Goal: Navigation & Orientation: Find specific page/section

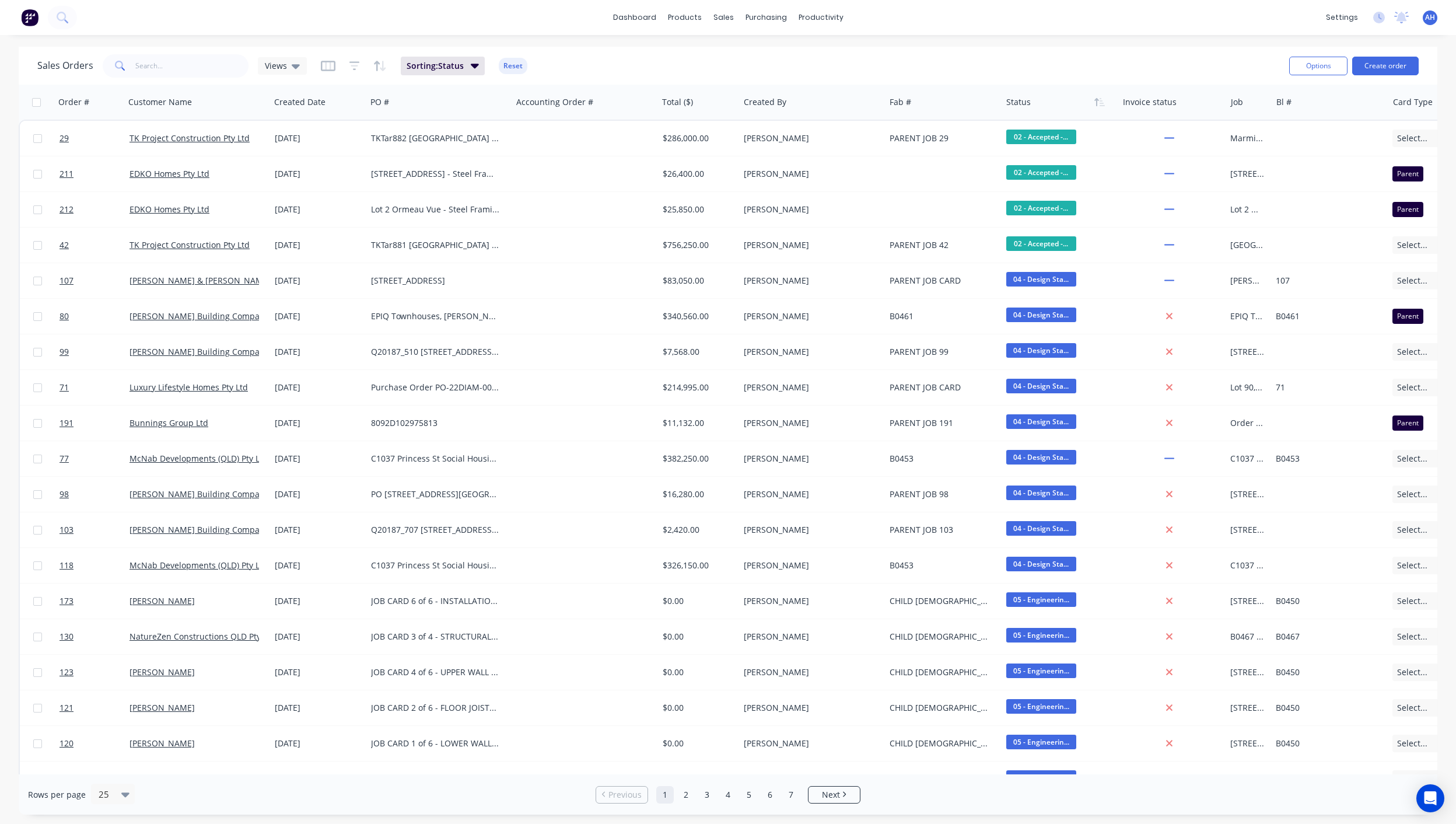
scroll to position [0, 321]
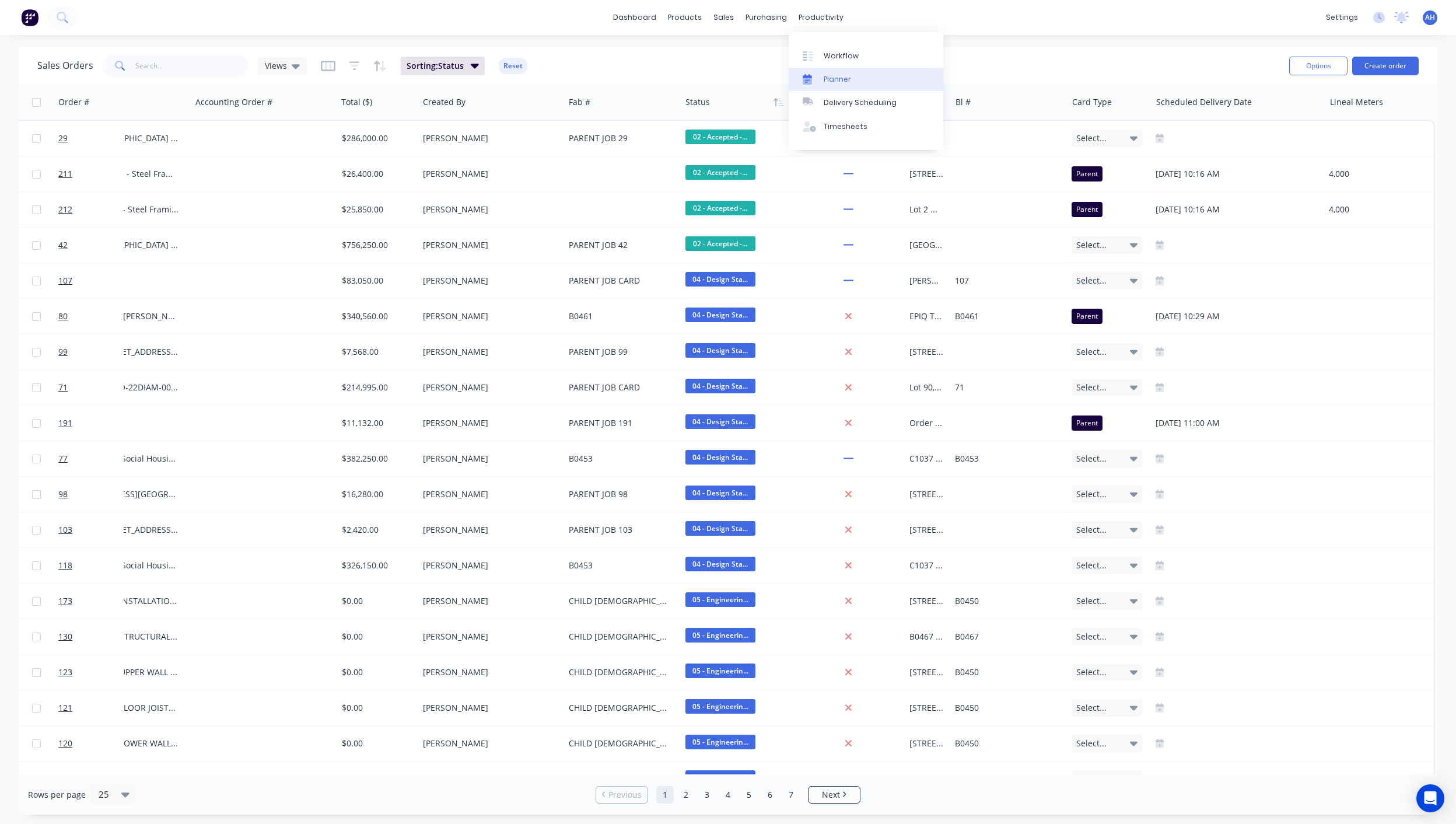
click at [818, 74] on div at bounding box center [811, 79] width 17 height 10
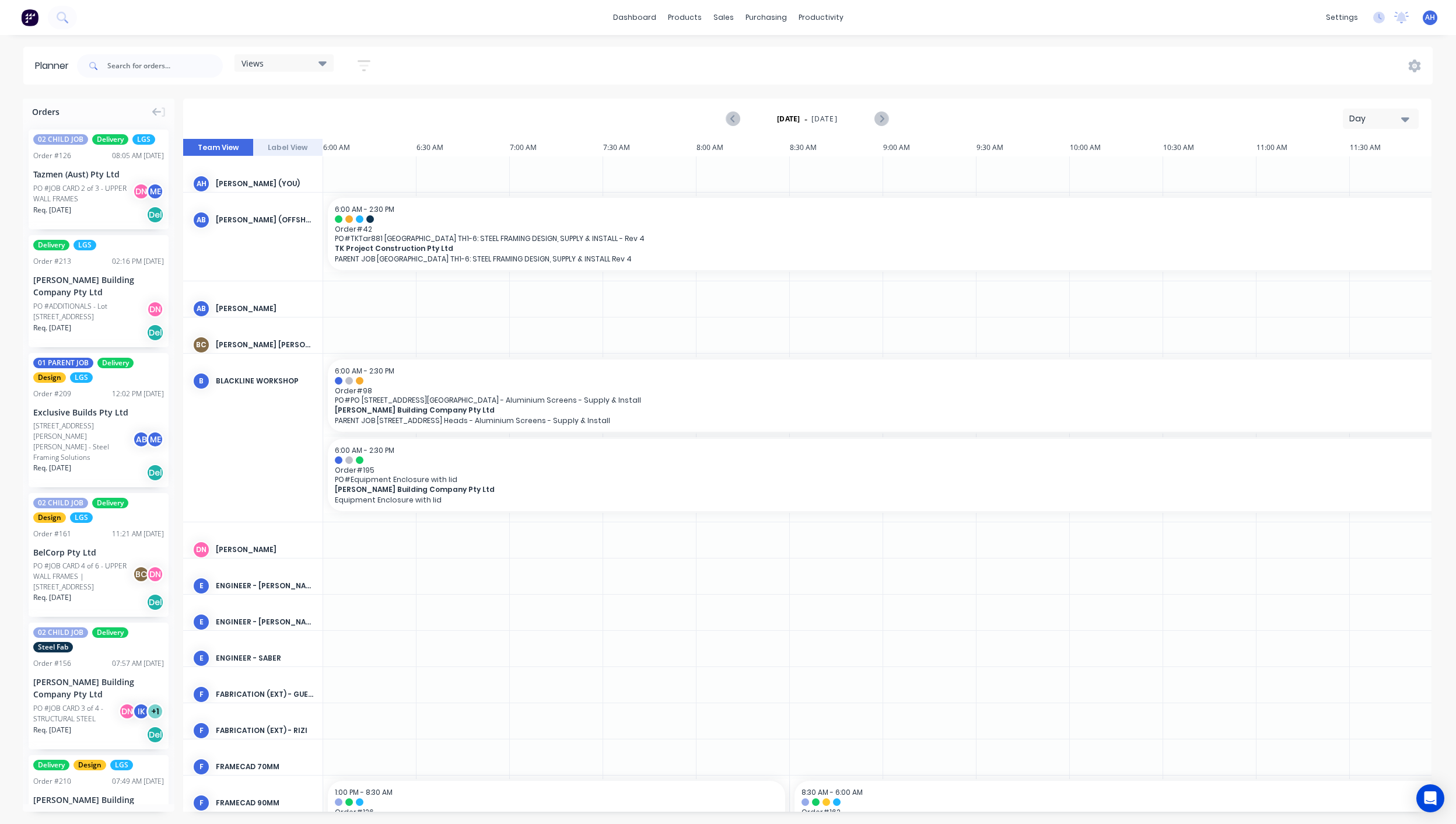
scroll to position [0, 483]
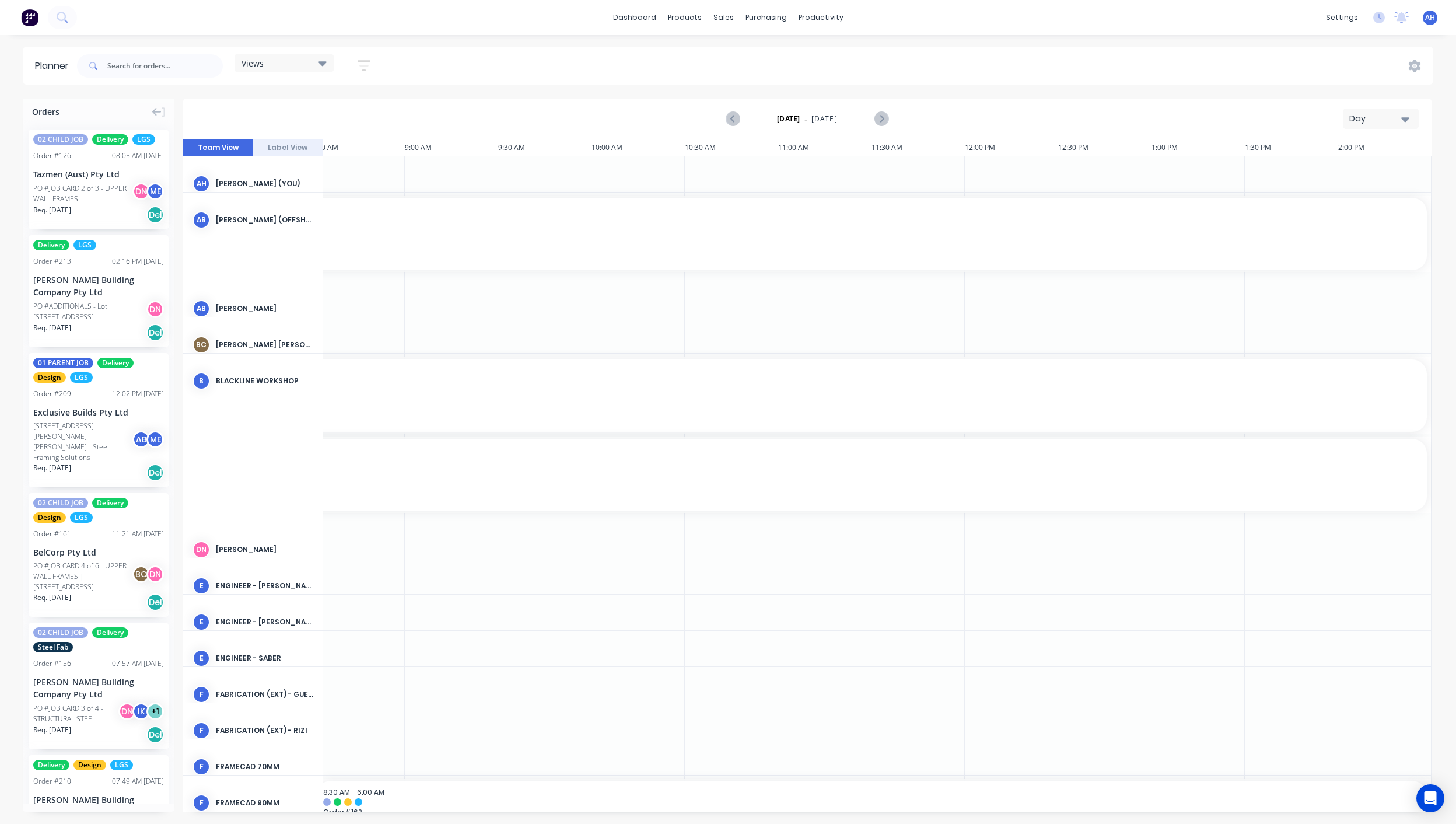
click at [273, 73] on div "Views Save new view None (Default) edit DESIGN TEAM (INTERNAL) edit ENGINEERING…" at bounding box center [284, 65] width 99 height 23
click at [273, 62] on div "Views" at bounding box center [284, 63] width 85 height 10
click at [284, 238] on button "FACTORY - ALL" at bounding box center [305, 243] width 124 height 14
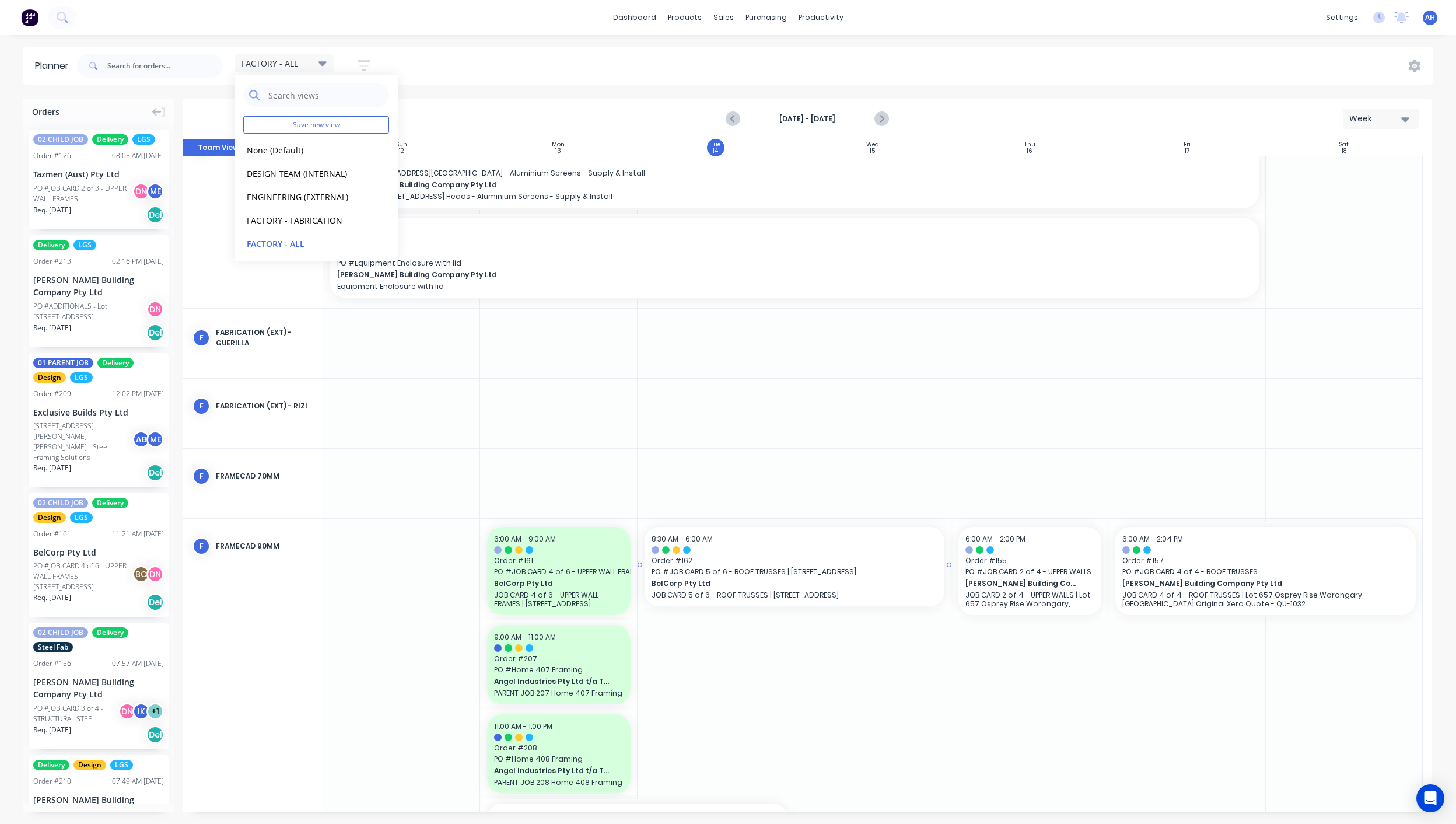
scroll to position [324, 0]
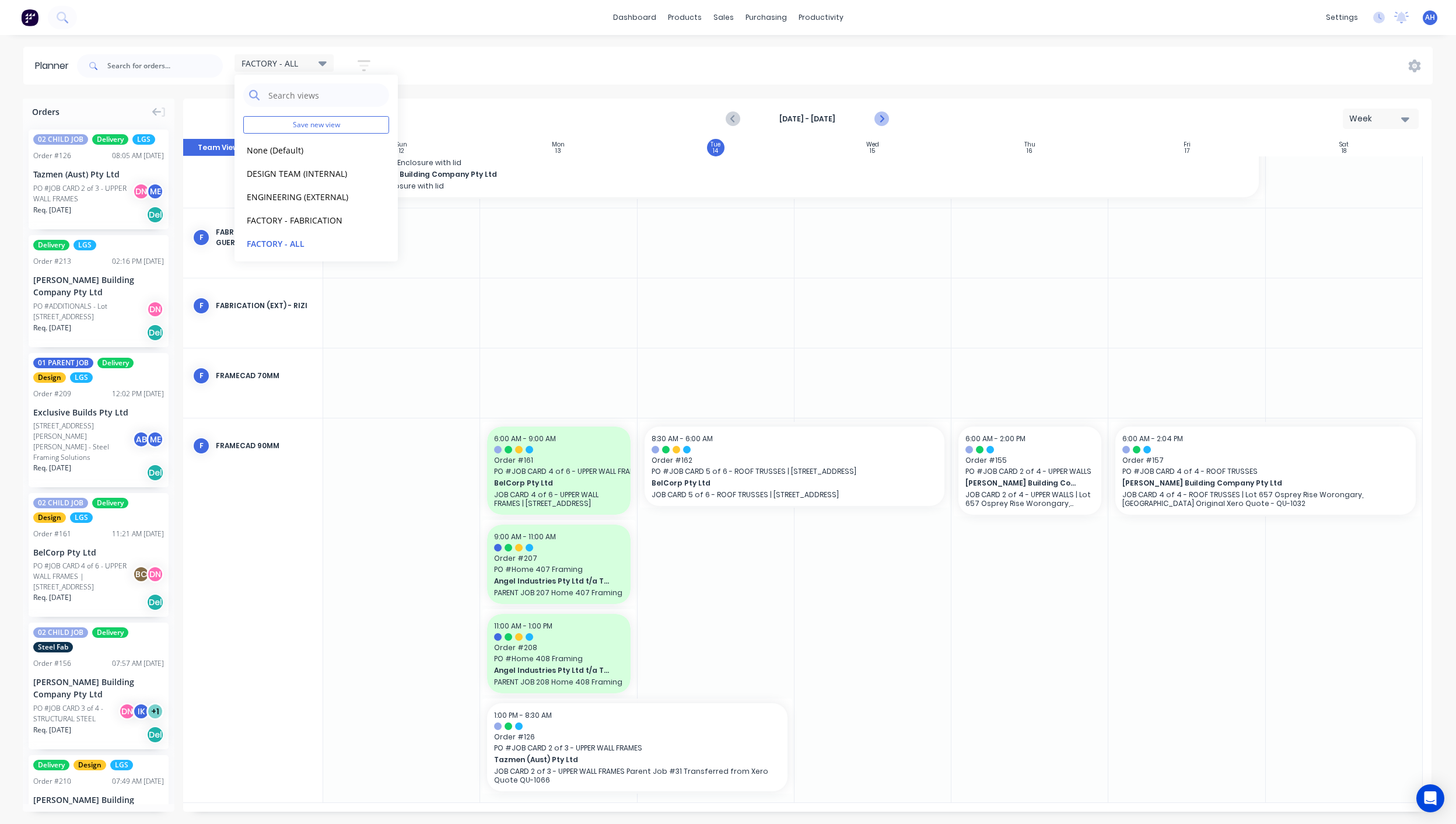
click at [878, 114] on icon "Next page" at bounding box center [880, 119] width 14 height 14
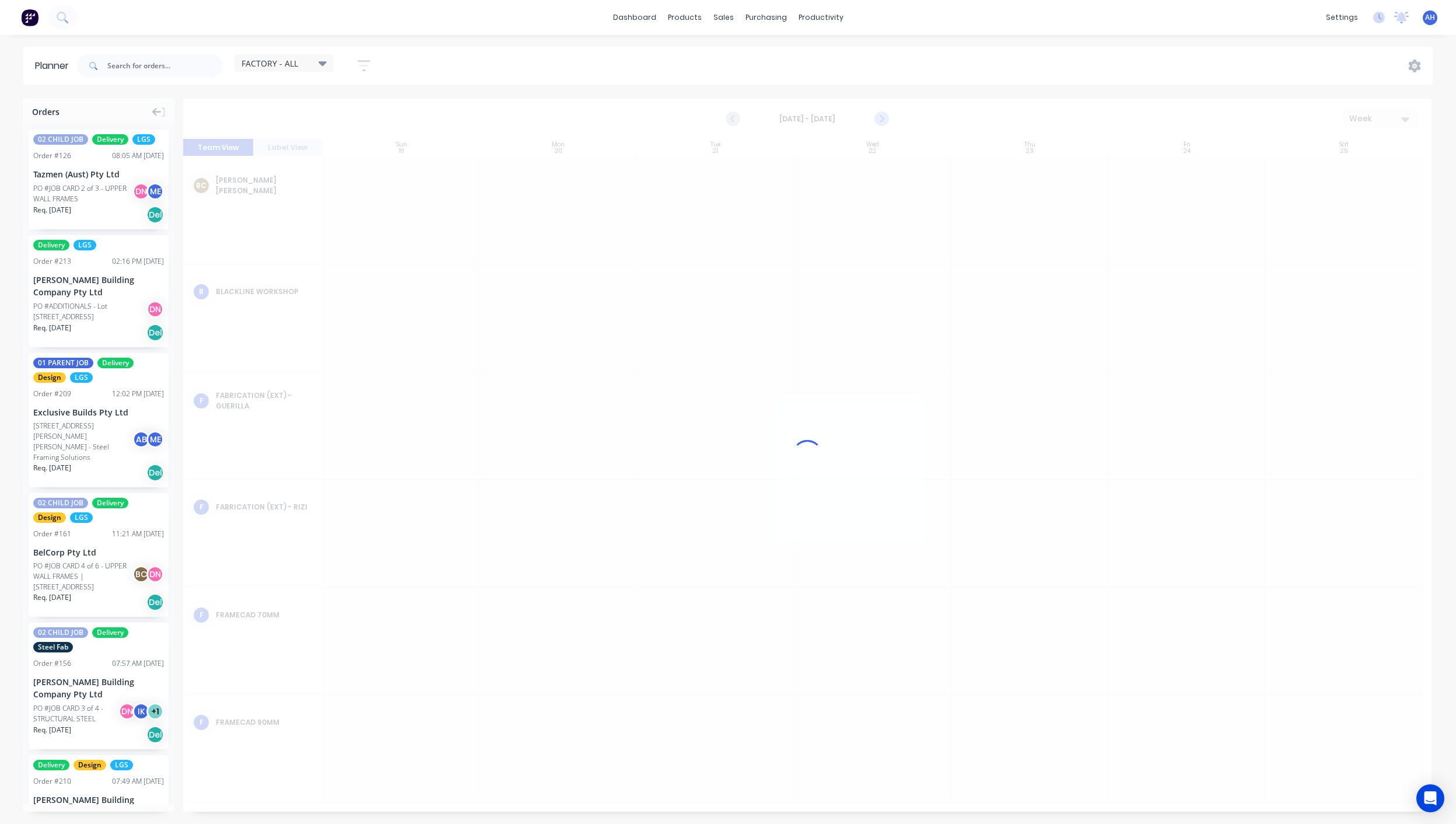
scroll to position [0, 0]
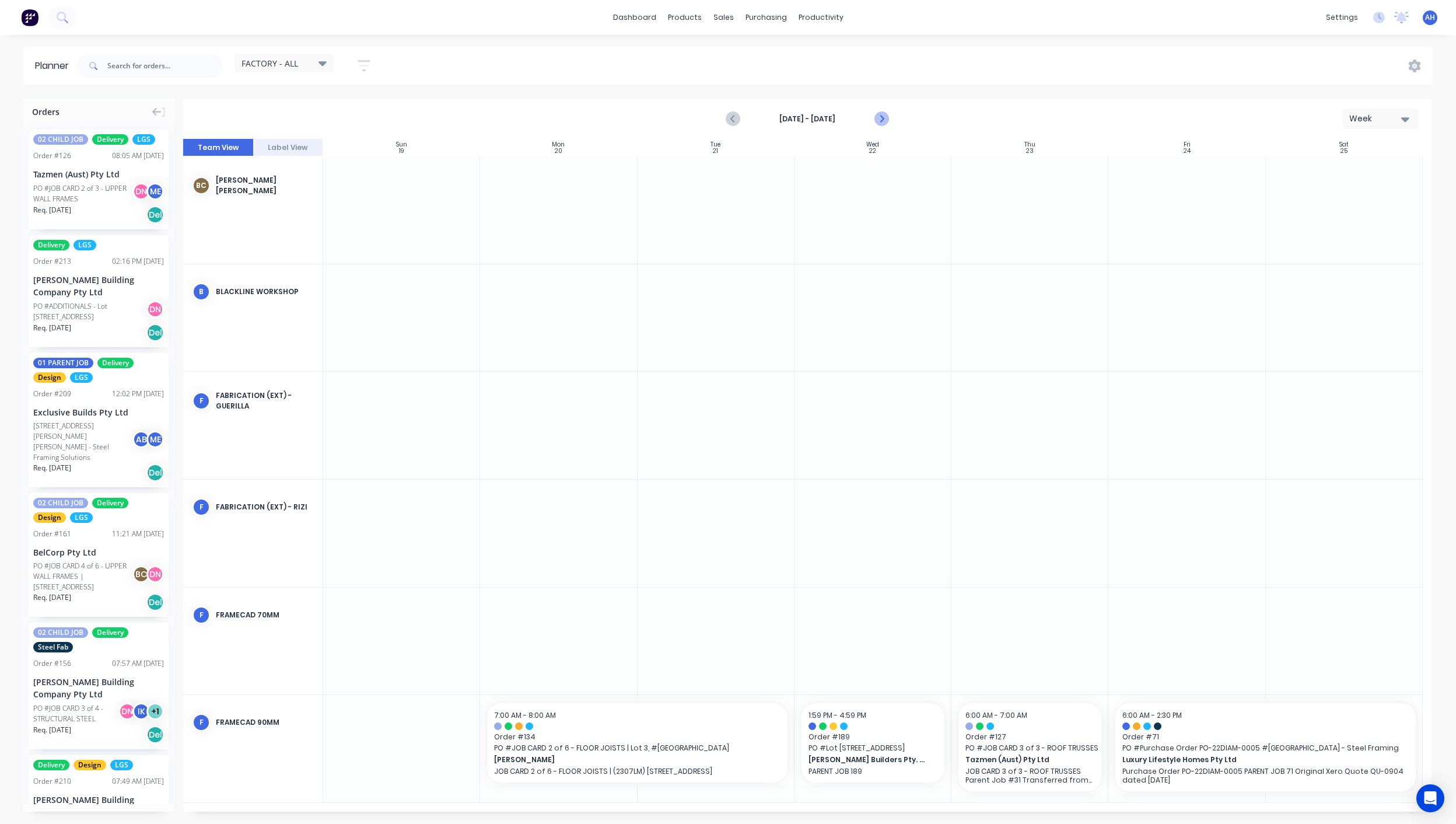
click at [882, 115] on icon "Next page" at bounding box center [880, 119] width 14 height 14
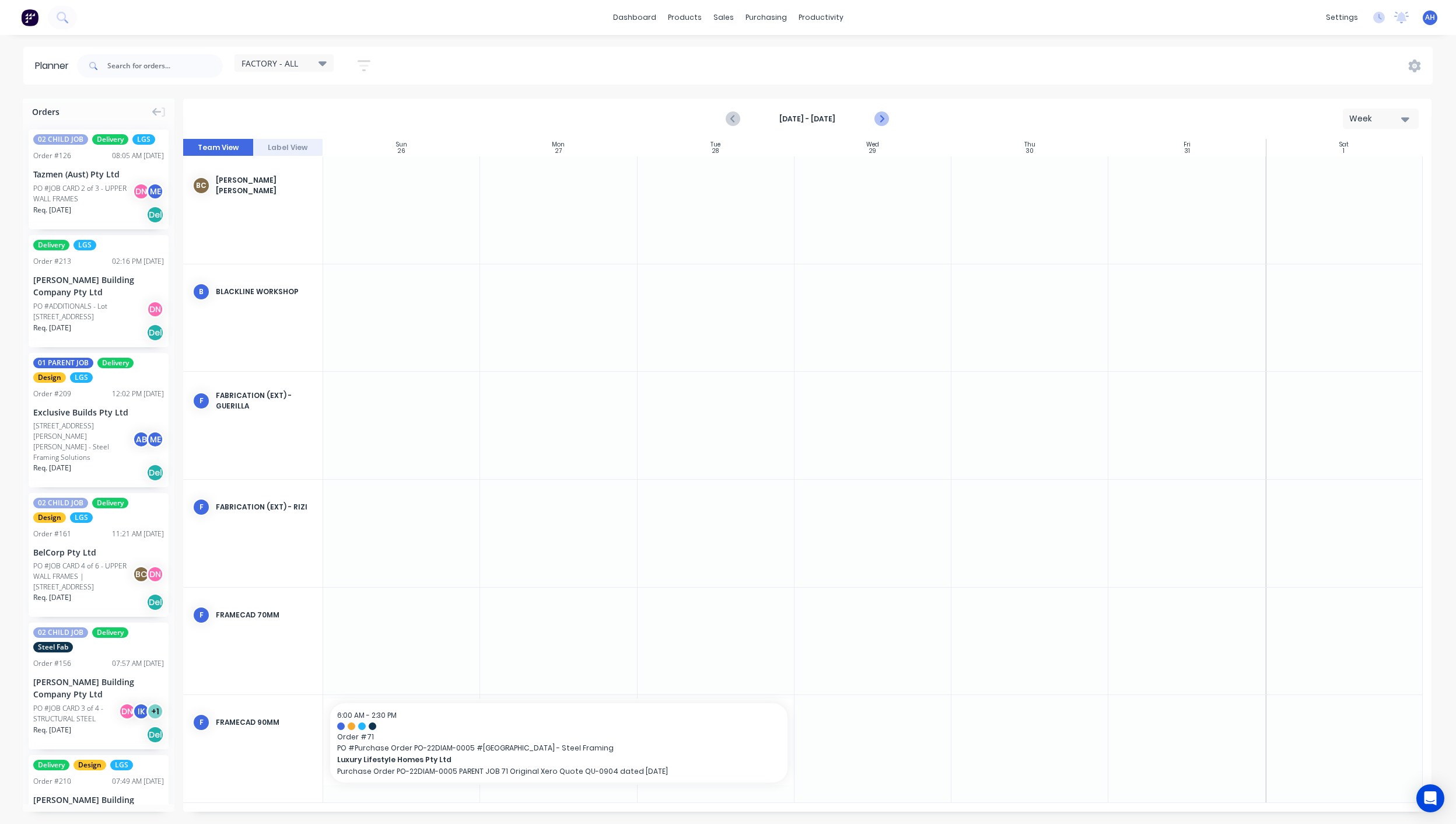
click at [885, 118] on icon "Next page" at bounding box center [880, 119] width 14 height 14
click at [738, 122] on icon "Previous page" at bounding box center [733, 119] width 14 height 14
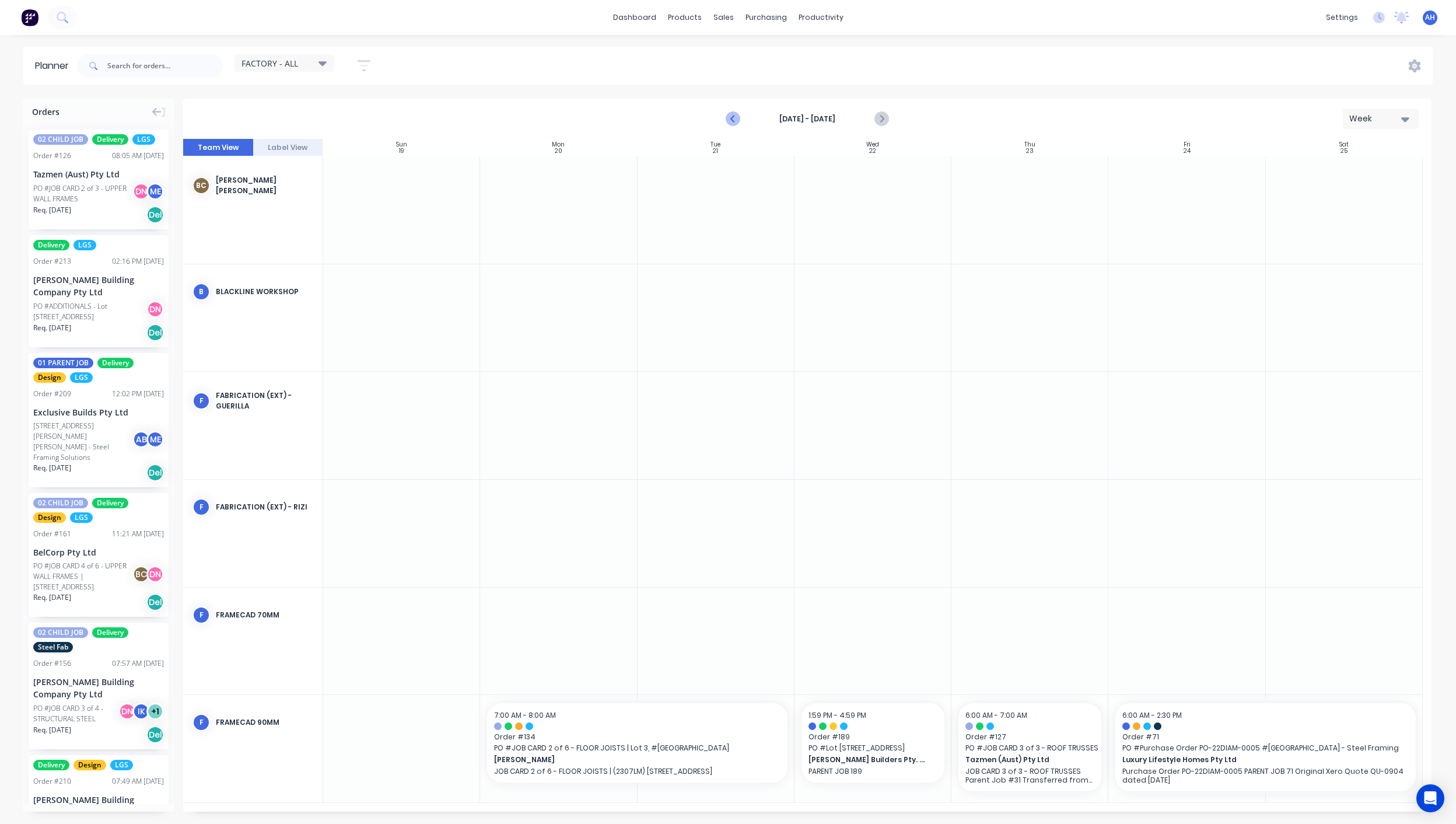
click at [738, 122] on icon "Previous page" at bounding box center [733, 119] width 14 height 14
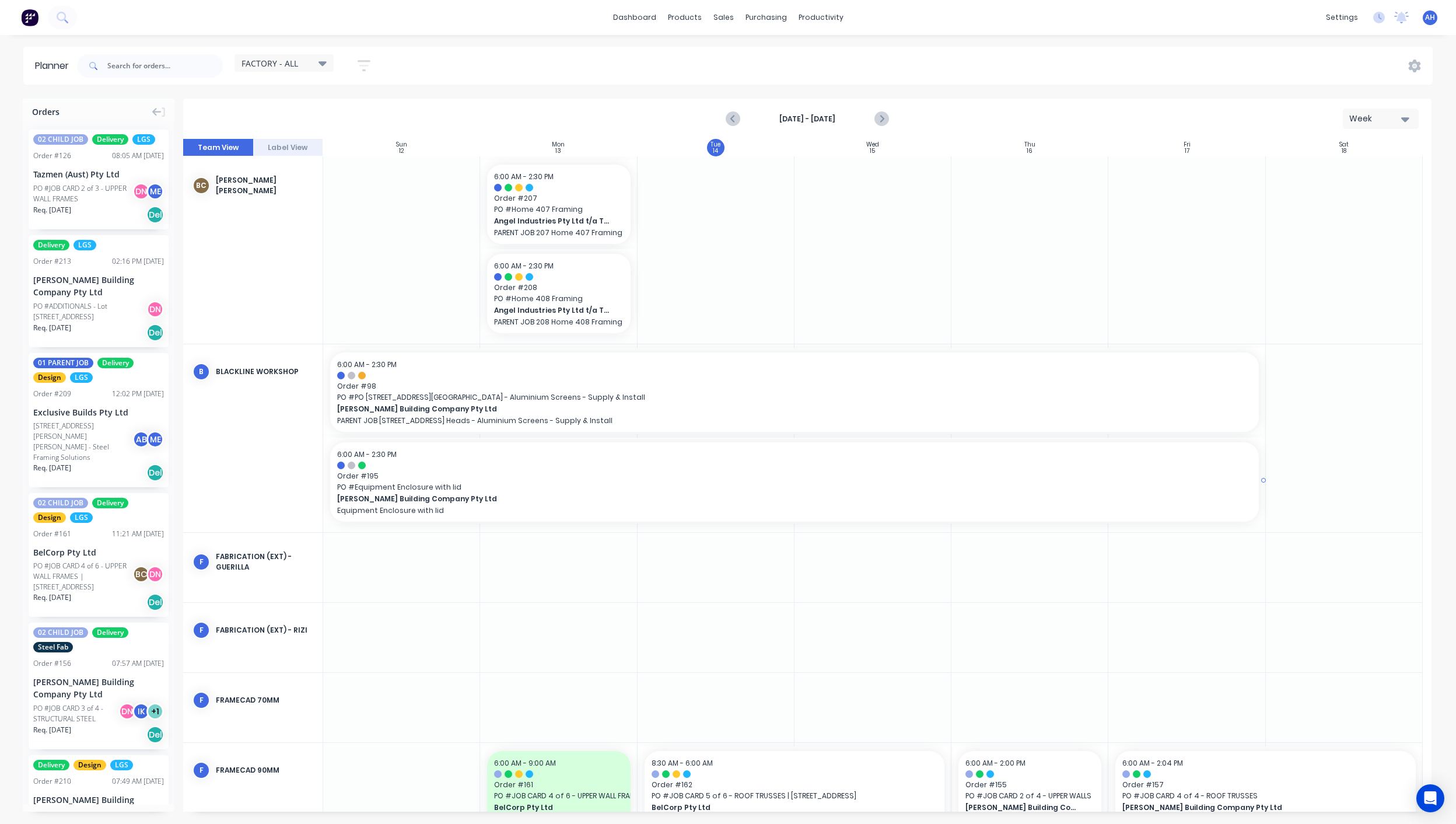
scroll to position [324, 0]
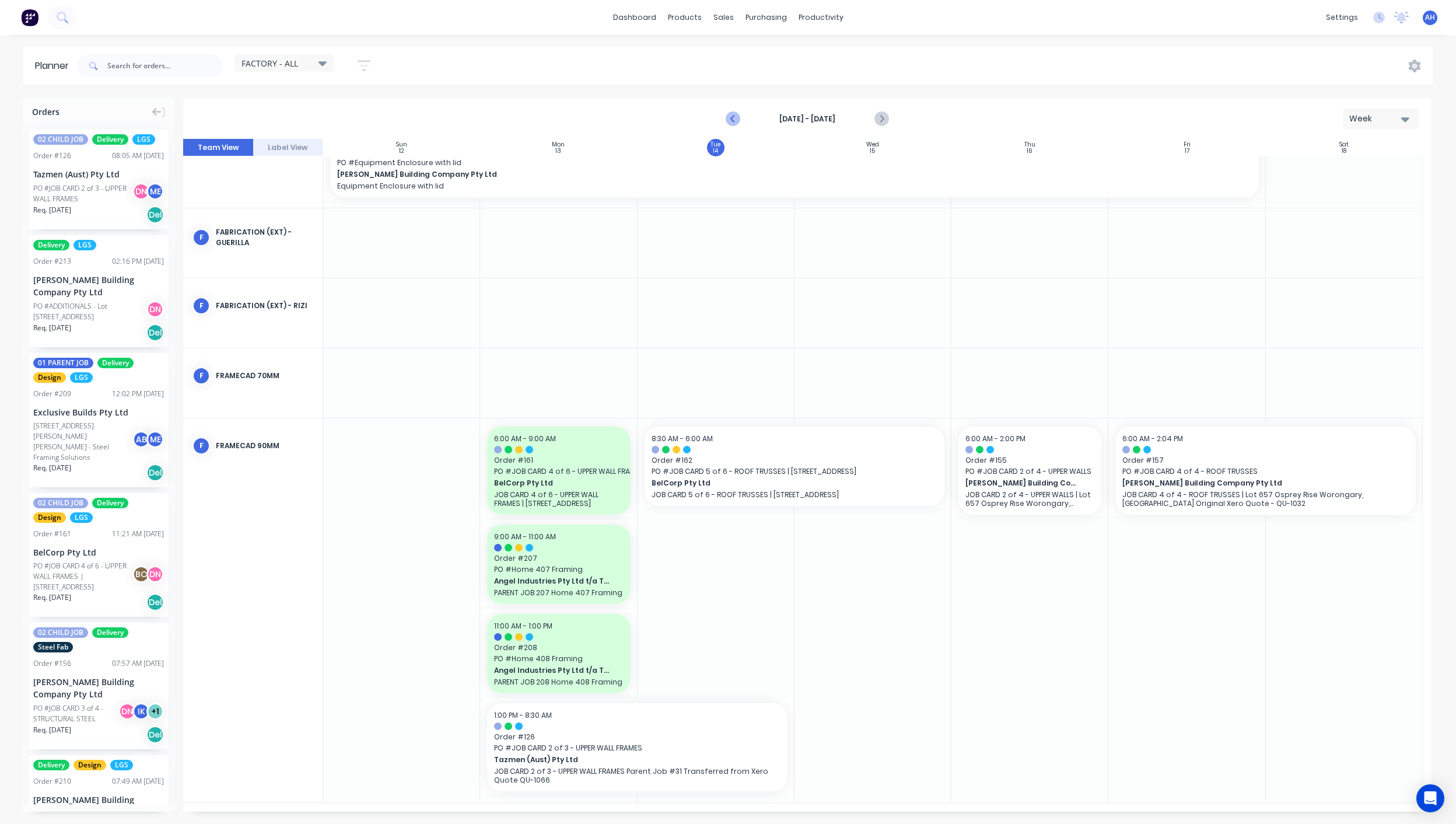
click at [733, 114] on icon "Previous page" at bounding box center [733, 119] width 14 height 14
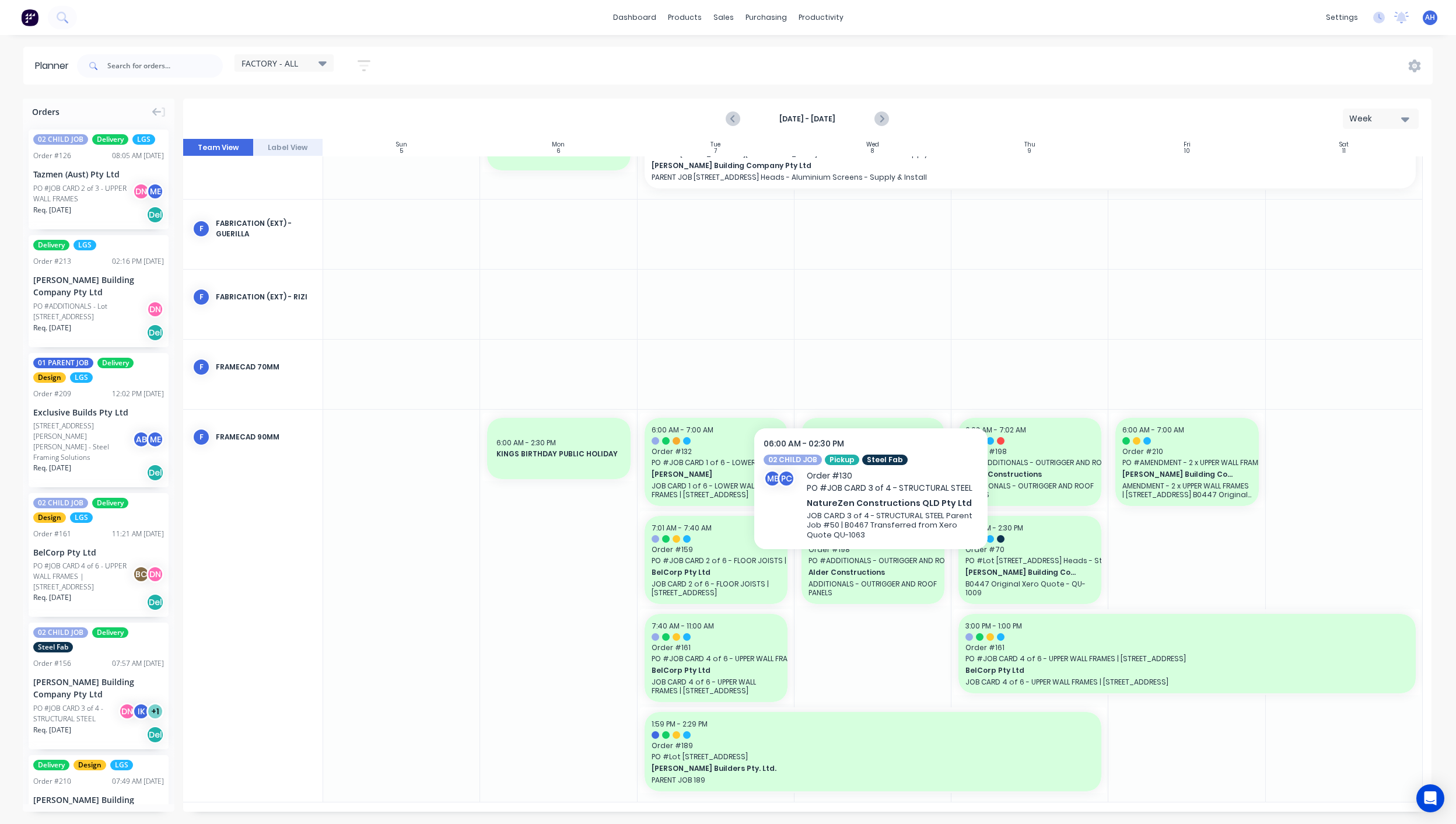
scroll to position [323, 0]
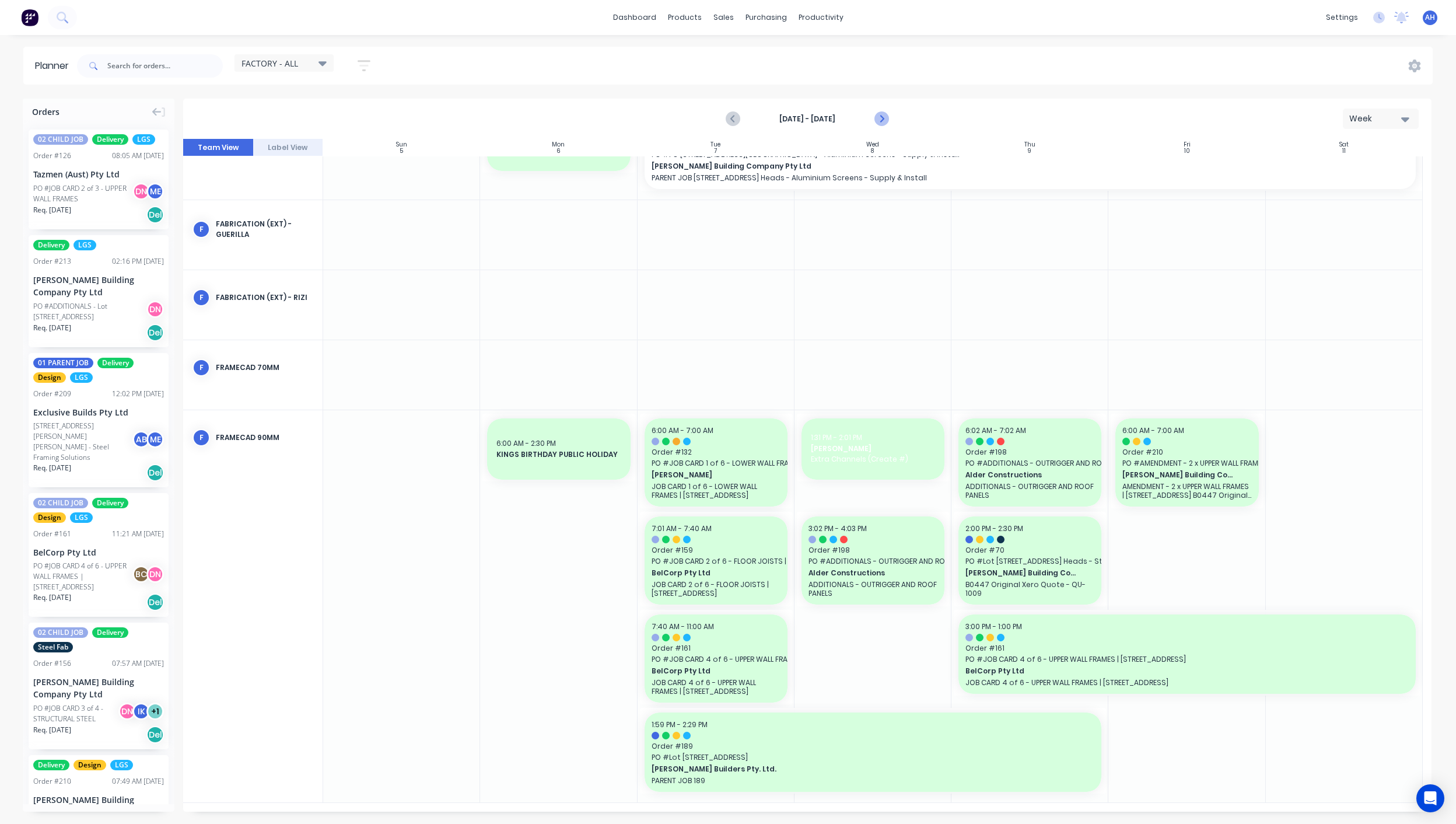
click at [877, 119] on icon "Next page" at bounding box center [880, 119] width 14 height 14
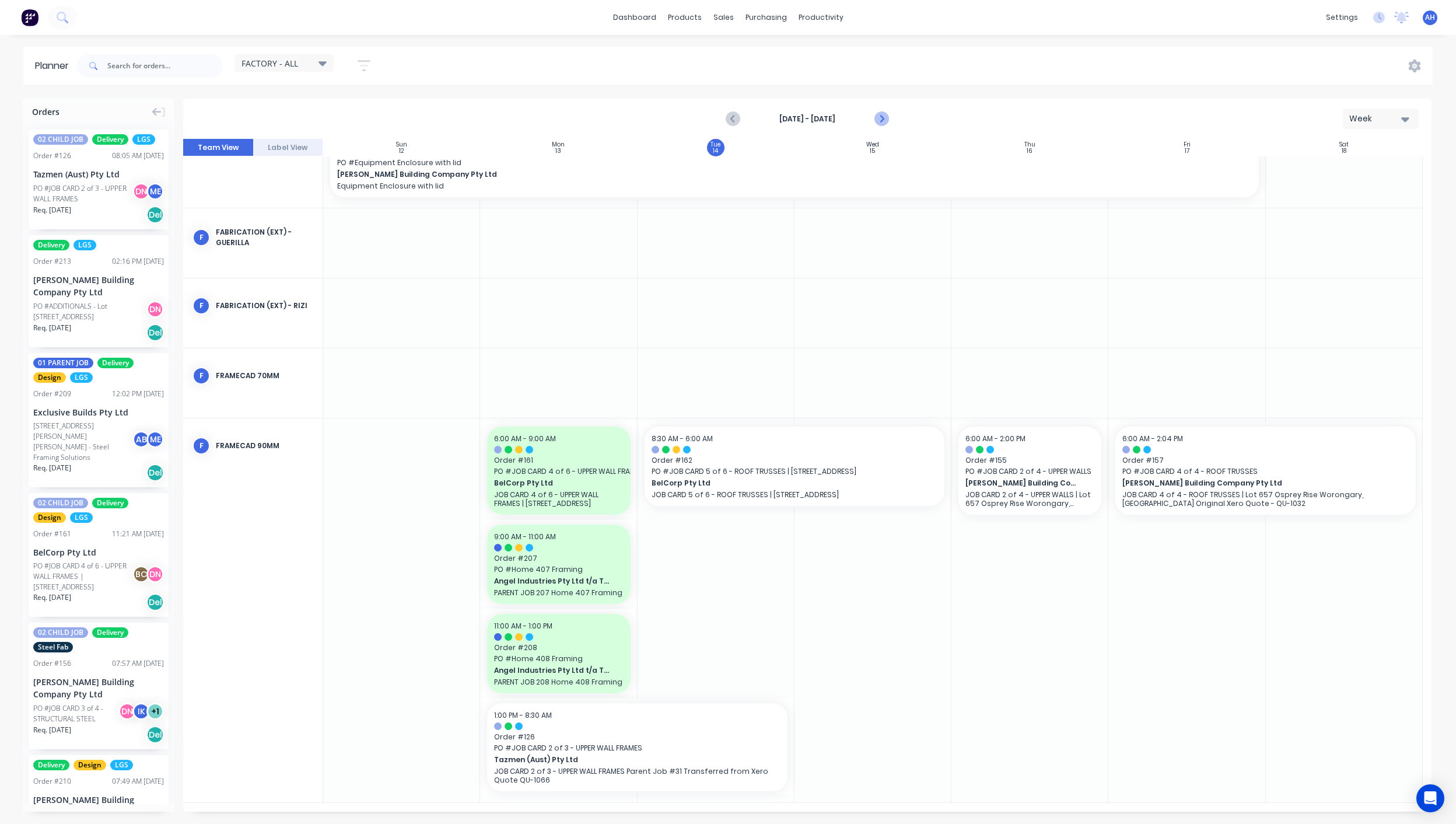
scroll to position [316, 0]
